Goal: Task Accomplishment & Management: Use online tool/utility

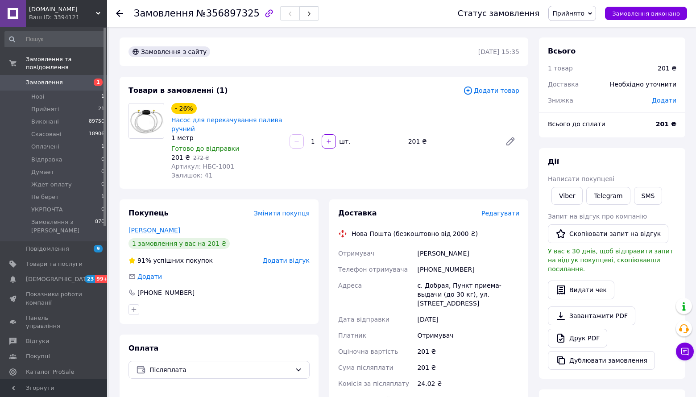
click at [180, 234] on link "[PERSON_NAME]" at bounding box center [154, 230] width 52 height 7
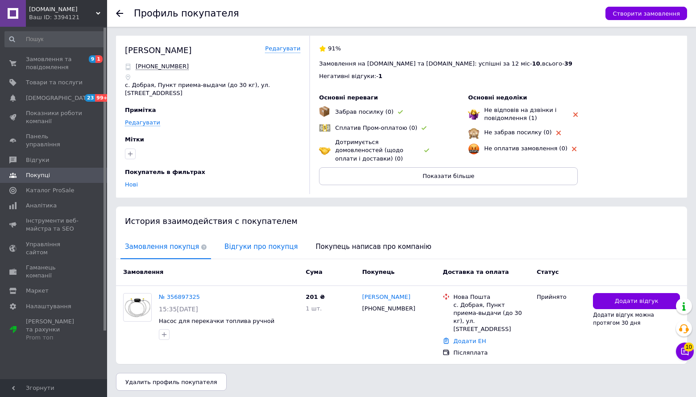
click at [252, 258] on span "Відгуки про покупця" at bounding box center [261, 247] width 82 height 23
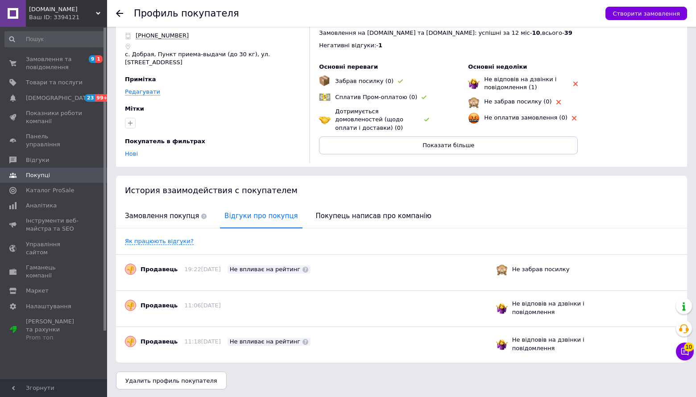
scroll to position [66, 0]
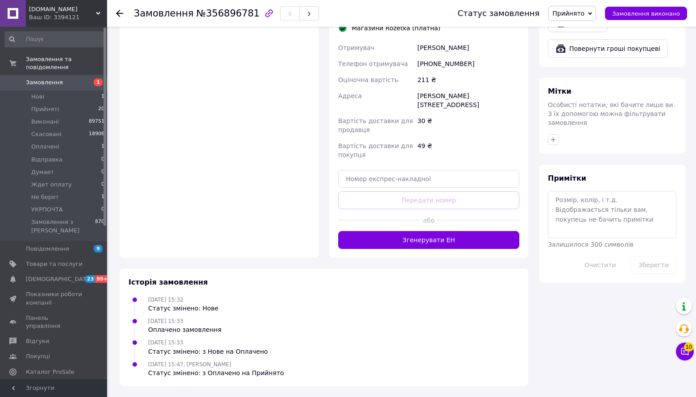
scroll to position [602, 0]
click at [433, 231] on button "Згенерувати ЕН" at bounding box center [428, 240] width 181 height 18
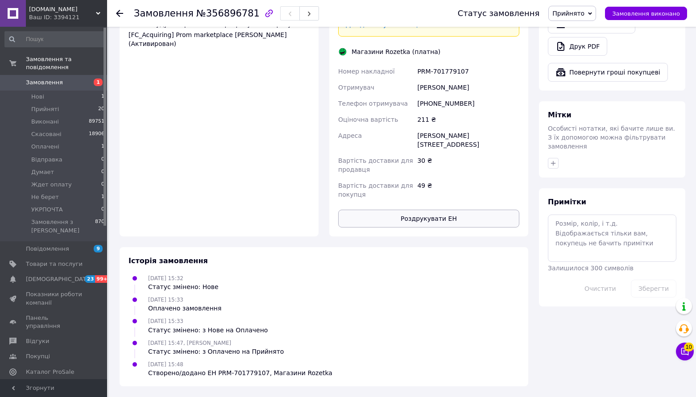
scroll to position [582, 0]
click at [440, 210] on button "Роздрукувати ЕН" at bounding box center [428, 219] width 181 height 18
